Goal: Information Seeking & Learning: Compare options

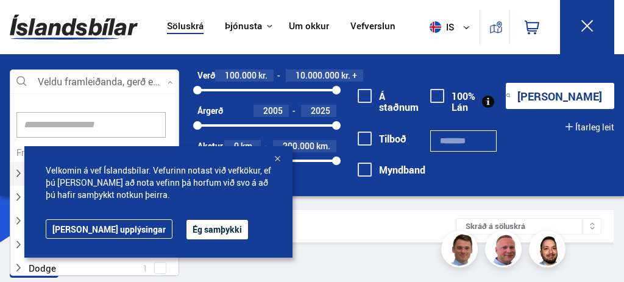
click at [149, 80] on div at bounding box center [94, 82] width 169 height 24
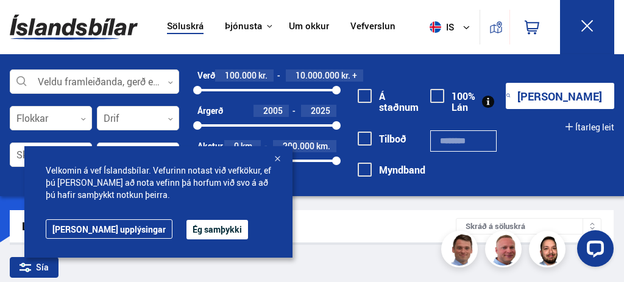
click at [187, 237] on button "Ég samþykki" at bounding box center [218, 230] width 62 height 20
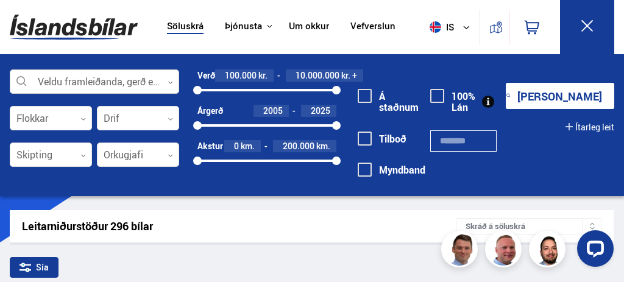
click at [170, 80] on icon at bounding box center [170, 82] width 5 height 5
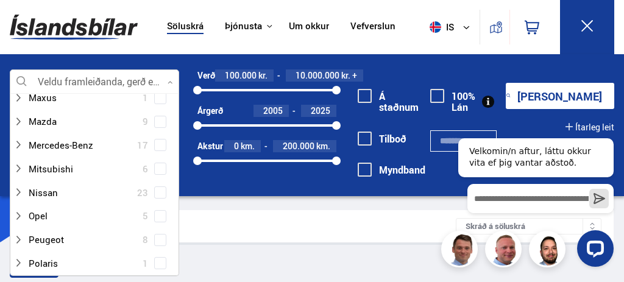
scroll to position [637, 0]
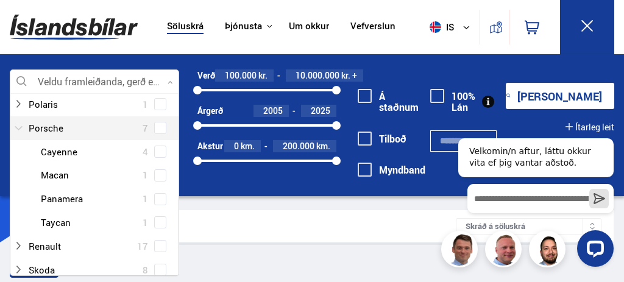
click at [148, 129] on div at bounding box center [82, 128] width 138 height 18
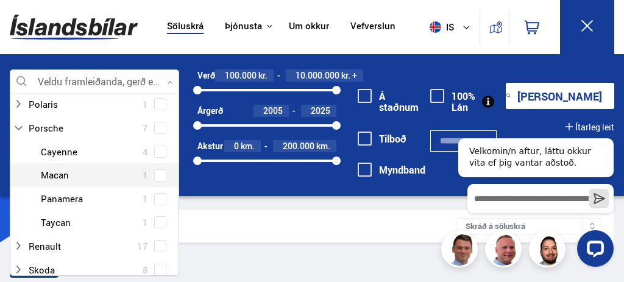
scroll to position [661, 0]
click at [158, 173] on span at bounding box center [160, 175] width 5 height 5
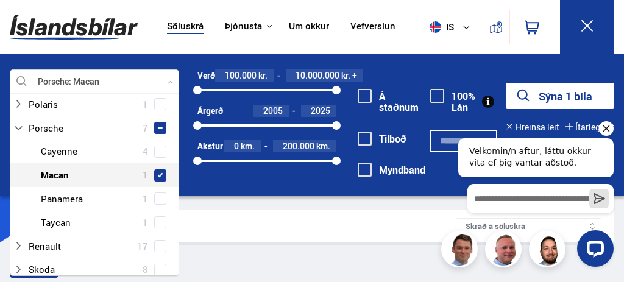
click at [606, 133] on icon "Hide greeting" at bounding box center [606, 128] width 15 height 15
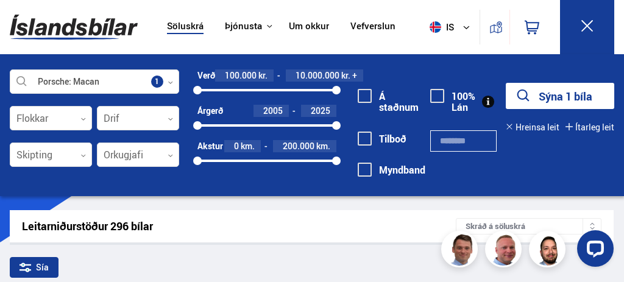
click at [583, 101] on button "Sýna 1 bíla" at bounding box center [560, 96] width 108 height 26
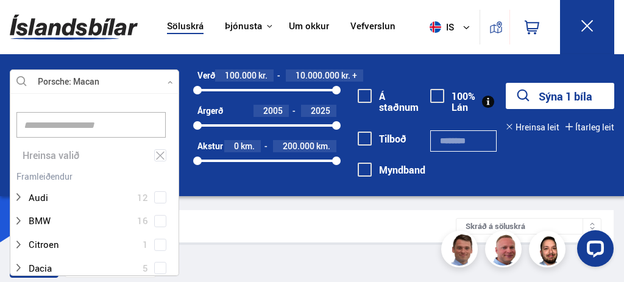
click at [130, 77] on div at bounding box center [94, 82] width 169 height 24
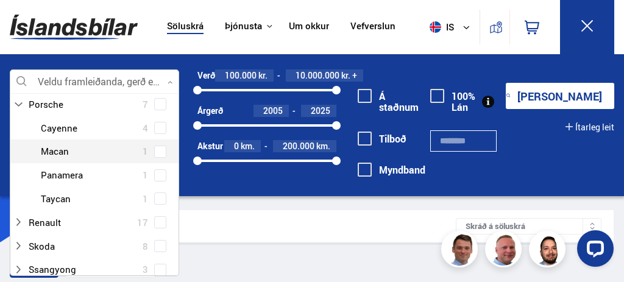
scroll to position [637, 0]
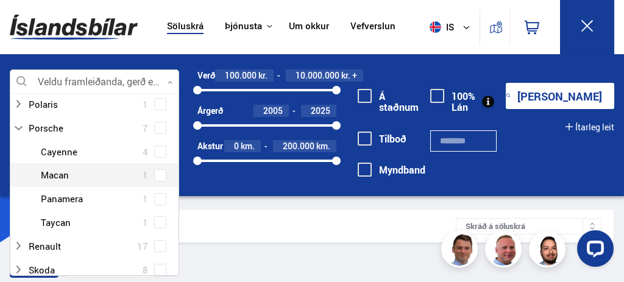
click at [157, 169] on span at bounding box center [160, 175] width 12 height 12
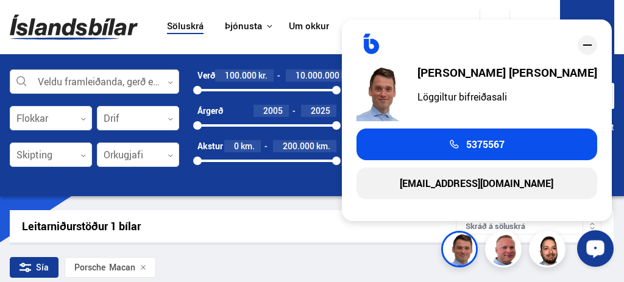
click at [322, 241] on div "Leitarniðurstöður 1 bílar Skráð á [GEOGRAPHIC_DATA]" at bounding box center [312, 226] width 604 height 32
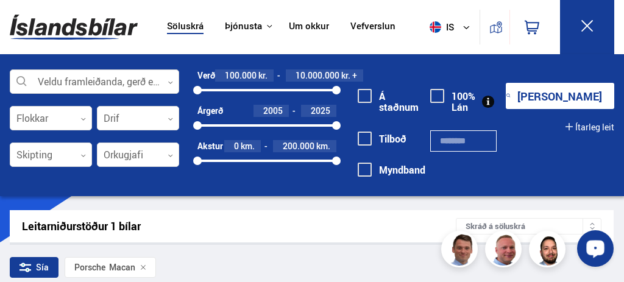
click at [560, 96] on button "[PERSON_NAME]" at bounding box center [560, 96] width 108 height 26
click at [624, 192] on div "Veldu framleiðanda, gerð eða eiginleika 0 Flokkar 0 Drif 0 Skipting 0 Orkugjafi…" at bounding box center [312, 131] width 624 height 124
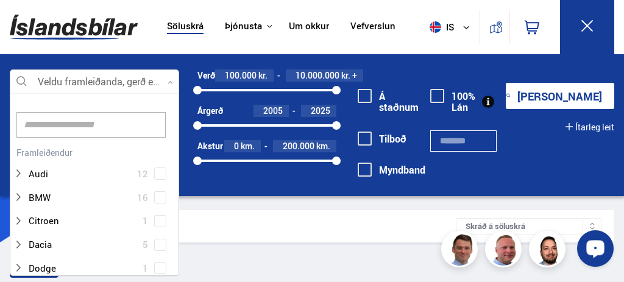
click at [100, 77] on div at bounding box center [94, 82] width 169 height 24
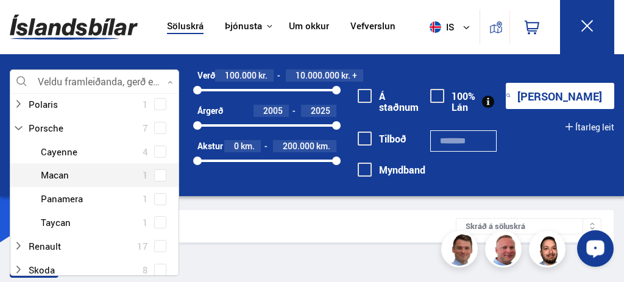
scroll to position [182, 166]
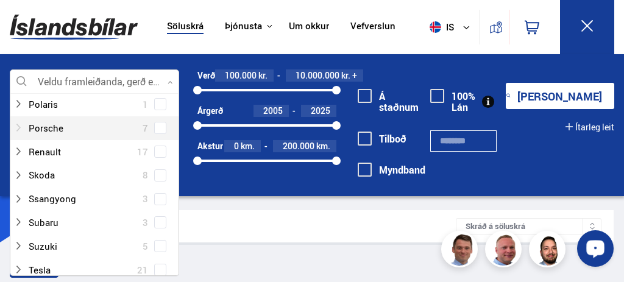
click at [104, 130] on div at bounding box center [82, 128] width 138 height 18
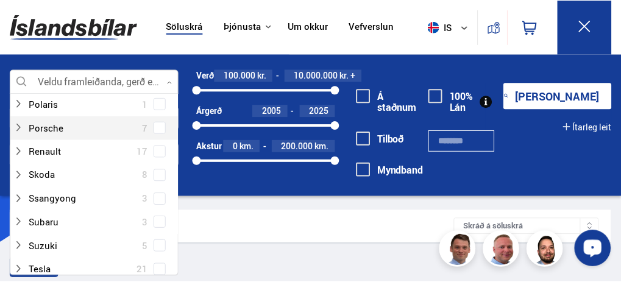
scroll to position [661, 0]
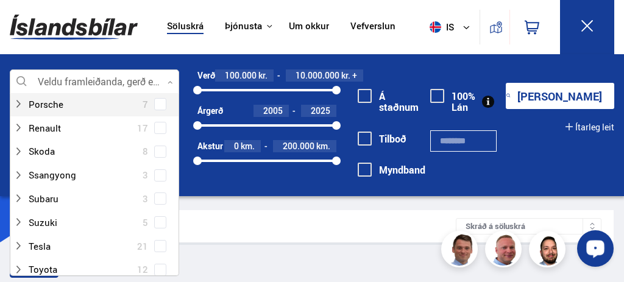
click at [154, 110] on span at bounding box center [160, 104] width 12 height 12
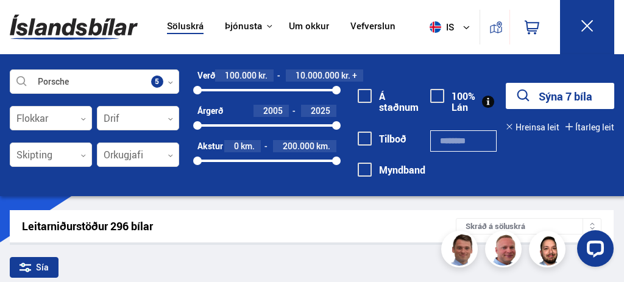
click at [574, 90] on button "Sýna 7 bíla" at bounding box center [560, 96] width 108 height 26
click at [183, 23] on link "Söluskrá" at bounding box center [185, 27] width 37 height 13
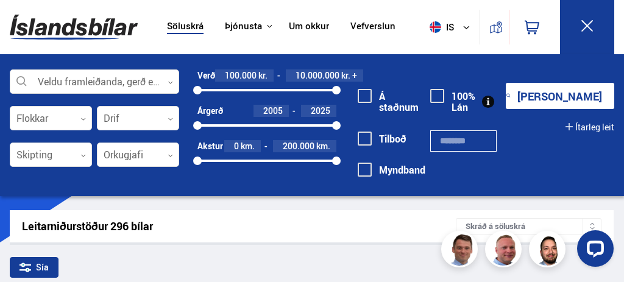
click at [471, 139] on input "text" at bounding box center [463, 140] width 66 height 21
click at [583, 125] on button "Ítarleg leit" at bounding box center [590, 128] width 49 height 10
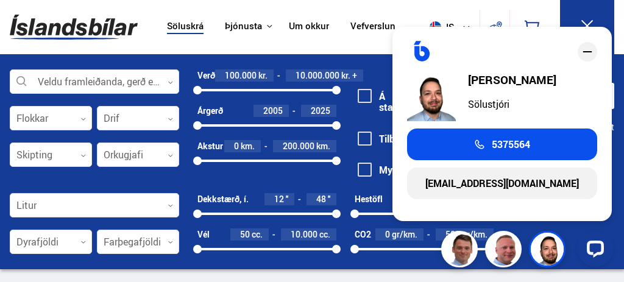
click at [621, 13] on div "Söluskrá Þjónusta Íslandsbílar [DOMAIN_NAME] Íslandsvörn Leiðbeiningar Um okkur…" at bounding box center [312, 27] width 624 height 54
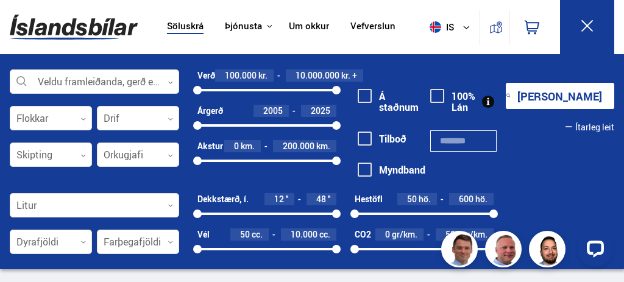
click at [182, 27] on link "Söluskrá" at bounding box center [185, 27] width 37 height 13
click at [363, 93] on span at bounding box center [365, 96] width 14 height 14
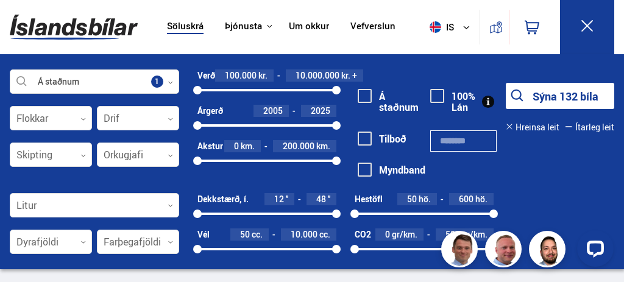
click at [549, 96] on button "Sýna 132 bíla" at bounding box center [560, 96] width 108 height 26
click at [579, 91] on button "Sýna 132 bíla" at bounding box center [560, 96] width 108 height 26
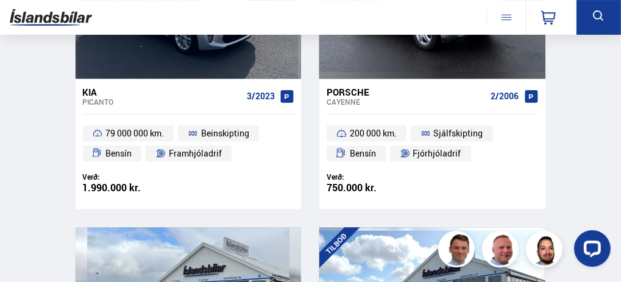
scroll to position [1869, 0]
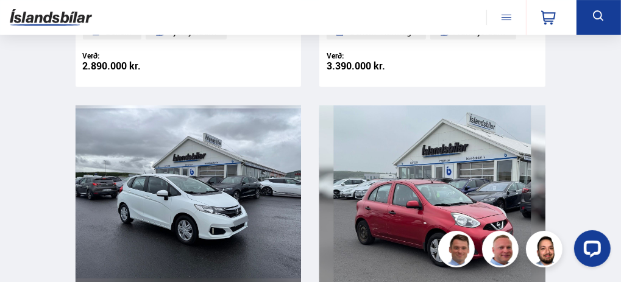
scroll to position [569, 0]
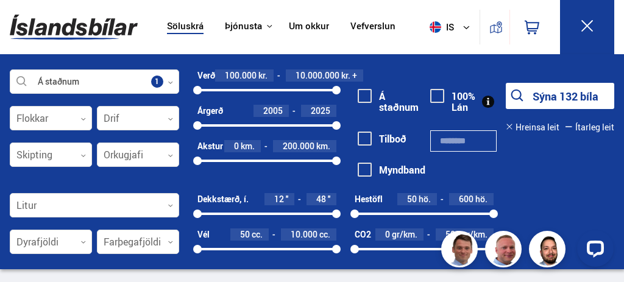
click at [571, 102] on button "Sýna 132 bíla" at bounding box center [560, 96] width 108 height 26
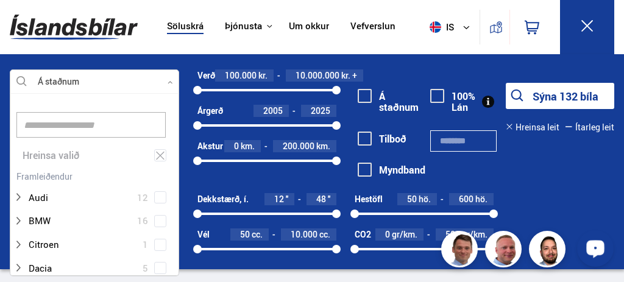
click at [160, 80] on div at bounding box center [94, 82] width 169 height 24
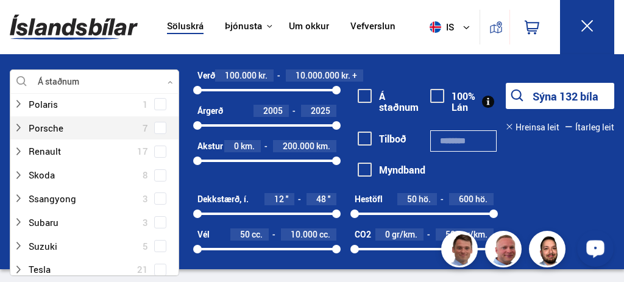
click at [162, 123] on span at bounding box center [160, 128] width 12 height 12
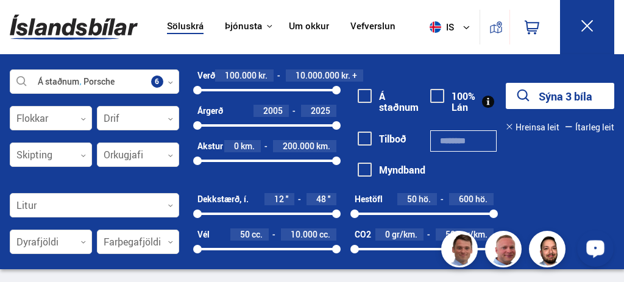
click at [553, 96] on button "Sýna 3 bíla" at bounding box center [560, 96] width 108 height 26
click at [177, 30] on link "Söluskrá" at bounding box center [185, 27] width 37 height 13
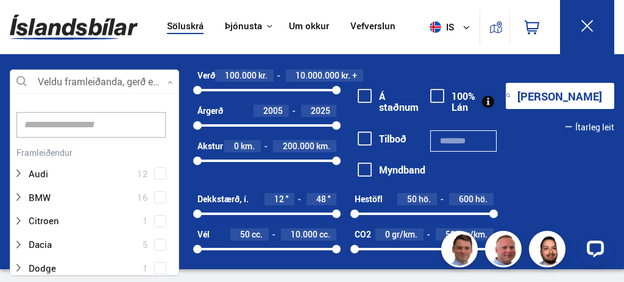
click at [152, 82] on div at bounding box center [94, 82] width 169 height 24
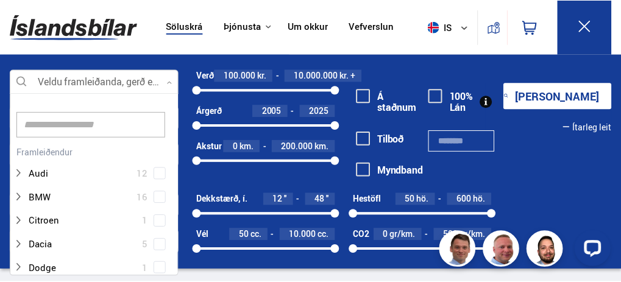
scroll to position [182, 166]
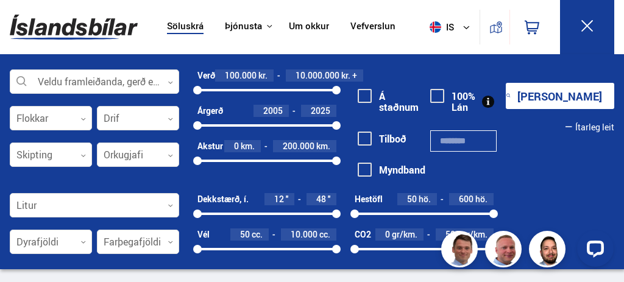
click at [368, 93] on span at bounding box center [365, 96] width 14 height 14
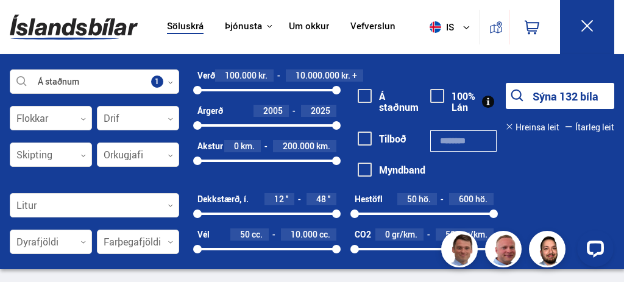
click at [571, 94] on button "Sýna 132 bíla" at bounding box center [560, 96] width 108 height 26
click at [615, 274] on div at bounding box center [592, 251] width 51 height 51
click at [508, 124] on icon at bounding box center [509, 126] width 7 height 7
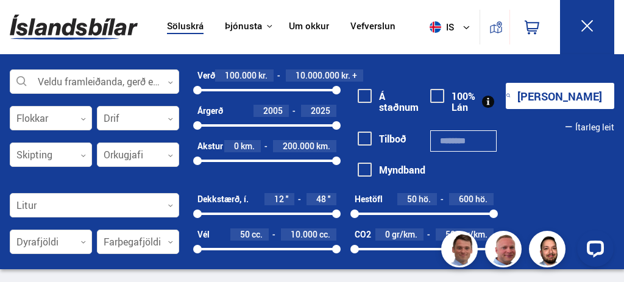
click at [594, 124] on button "Ítarleg leit" at bounding box center [590, 128] width 49 height 10
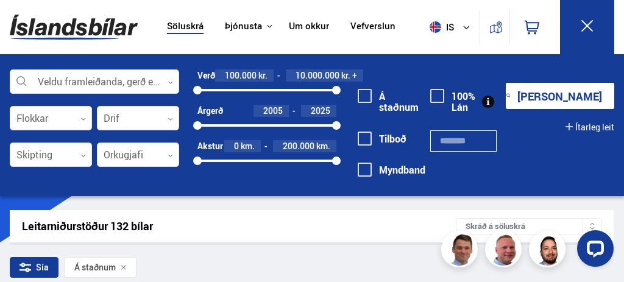
click at [368, 94] on span at bounding box center [365, 96] width 14 height 14
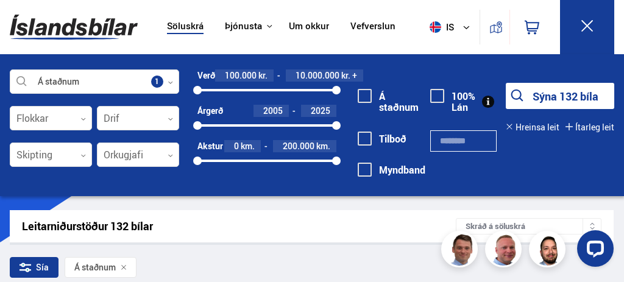
click at [566, 94] on button "Sýna 132 bíla" at bounding box center [560, 96] width 108 height 26
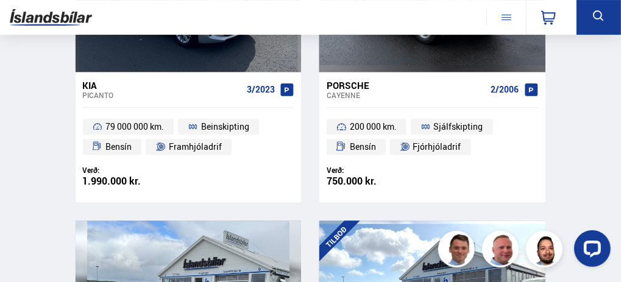
scroll to position [1910, 0]
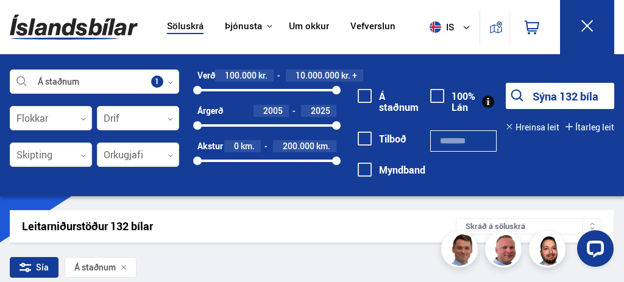
click at [124, 265] on icon at bounding box center [124, 268] width 6 height 6
